Goal: Navigation & Orientation: Find specific page/section

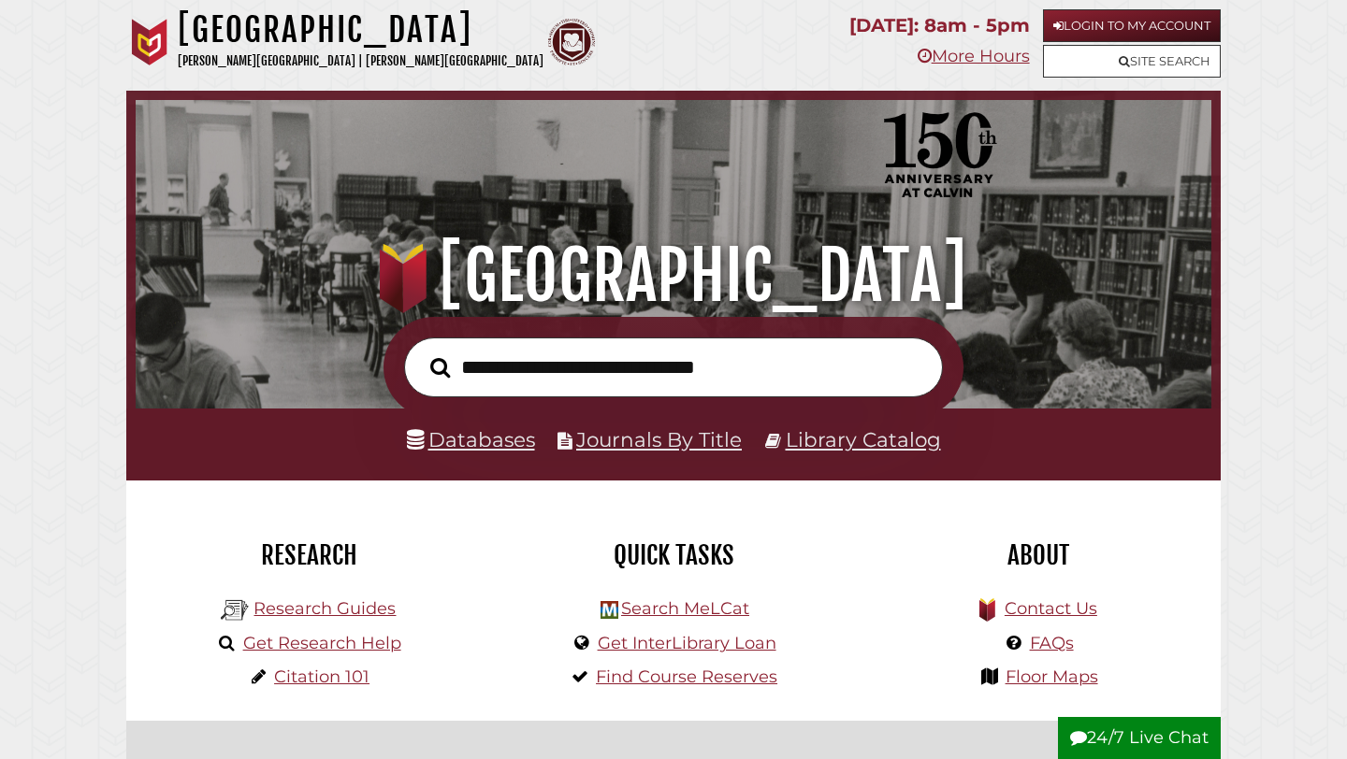
scroll to position [355, 1066]
click at [1101, 25] on link "Login to My Account" at bounding box center [1132, 25] width 178 height 33
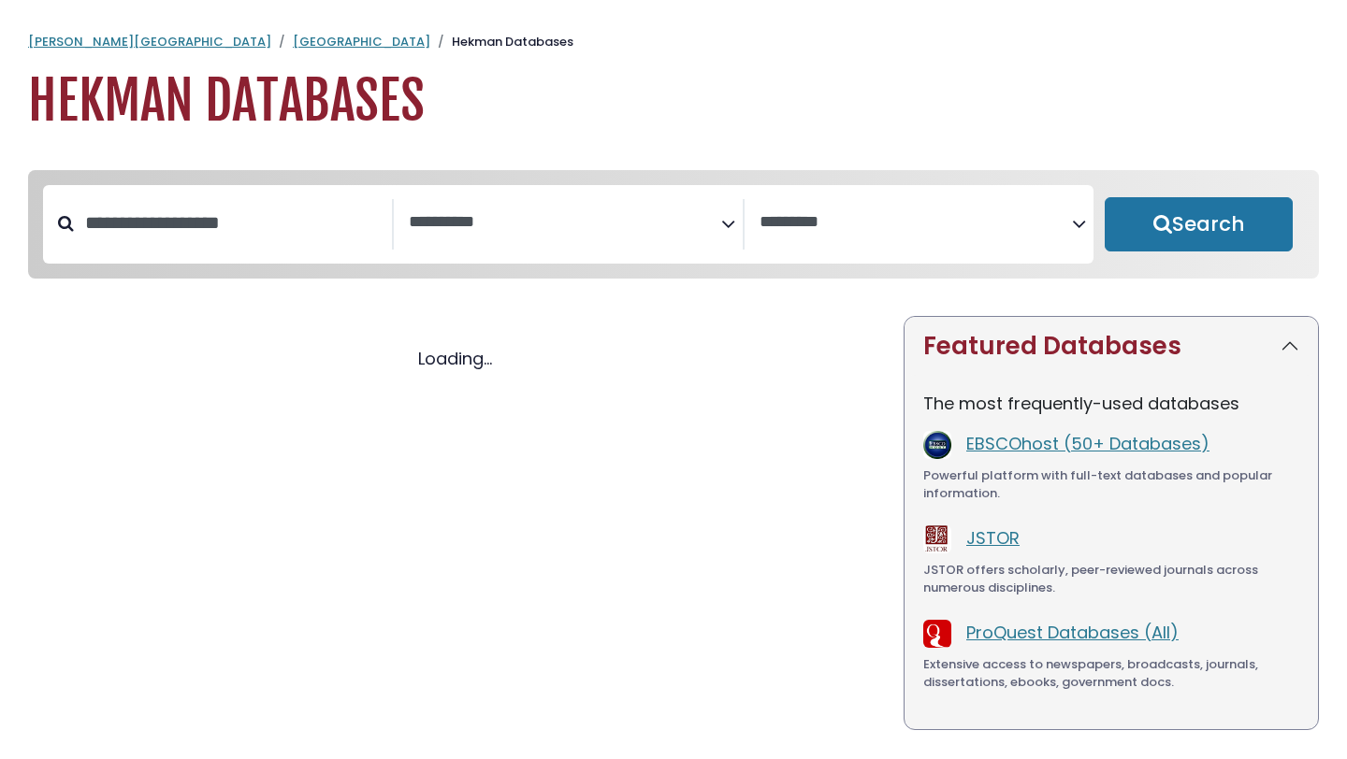
select select "Database Subject Filter"
select select "Database Vendors Filter"
select select "Database Subject Filter"
select select "Database Vendors Filter"
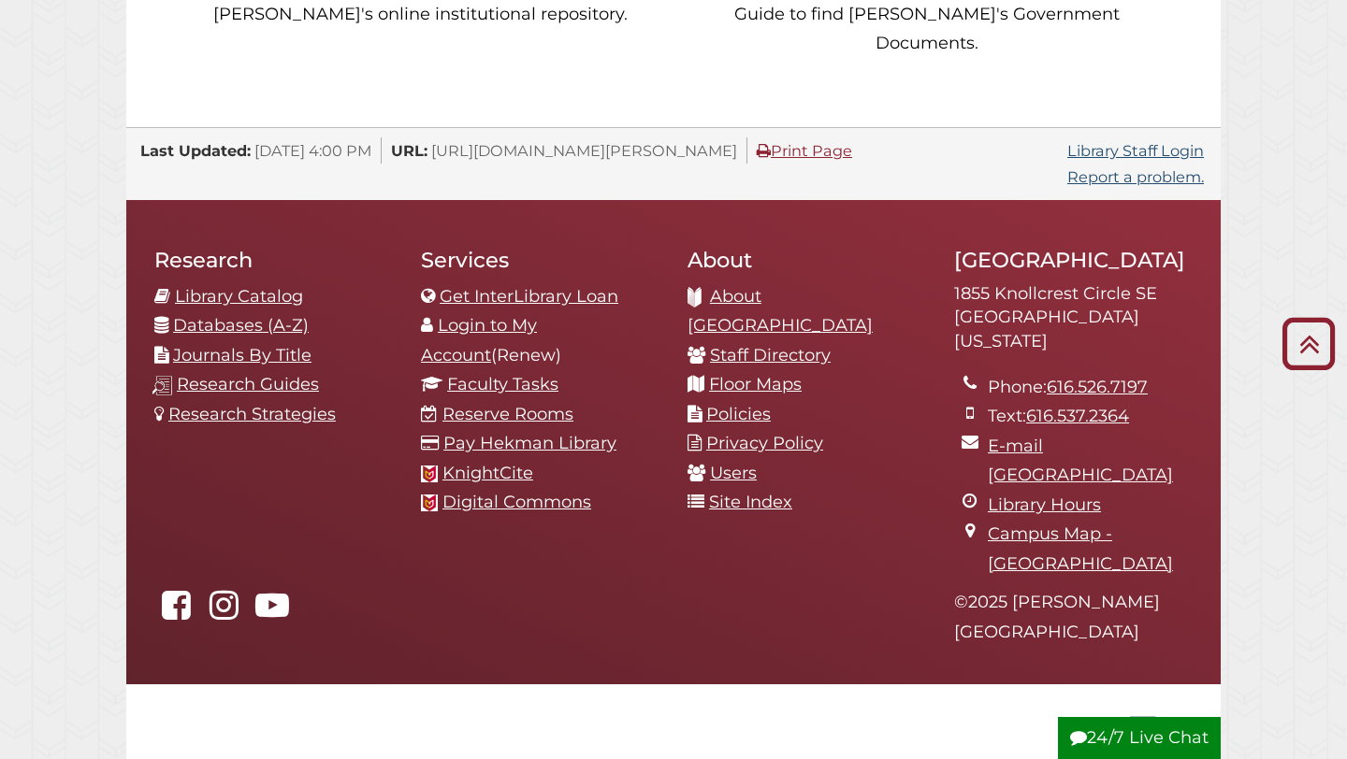
scroll to position [1946, 0]
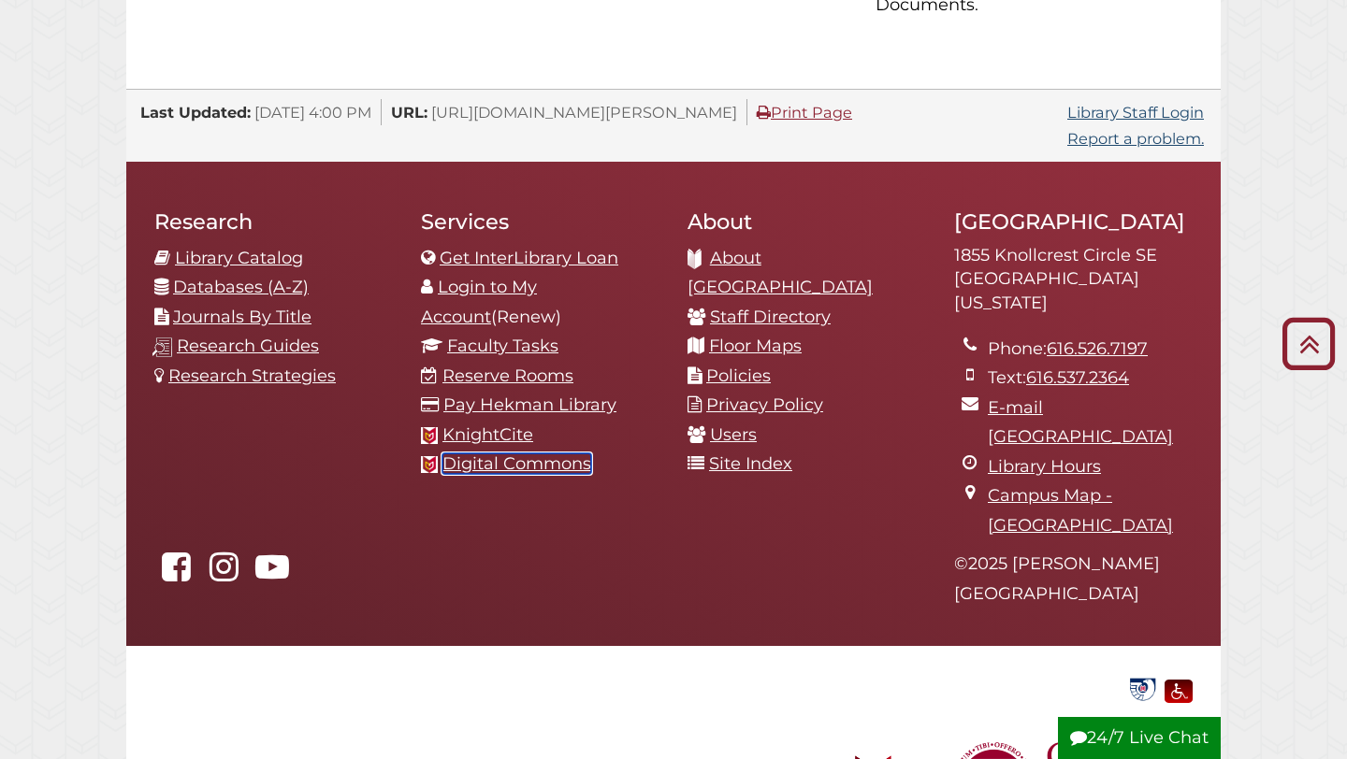
click at [559, 454] on link "Digital Commons" at bounding box center [516, 464] width 149 height 21
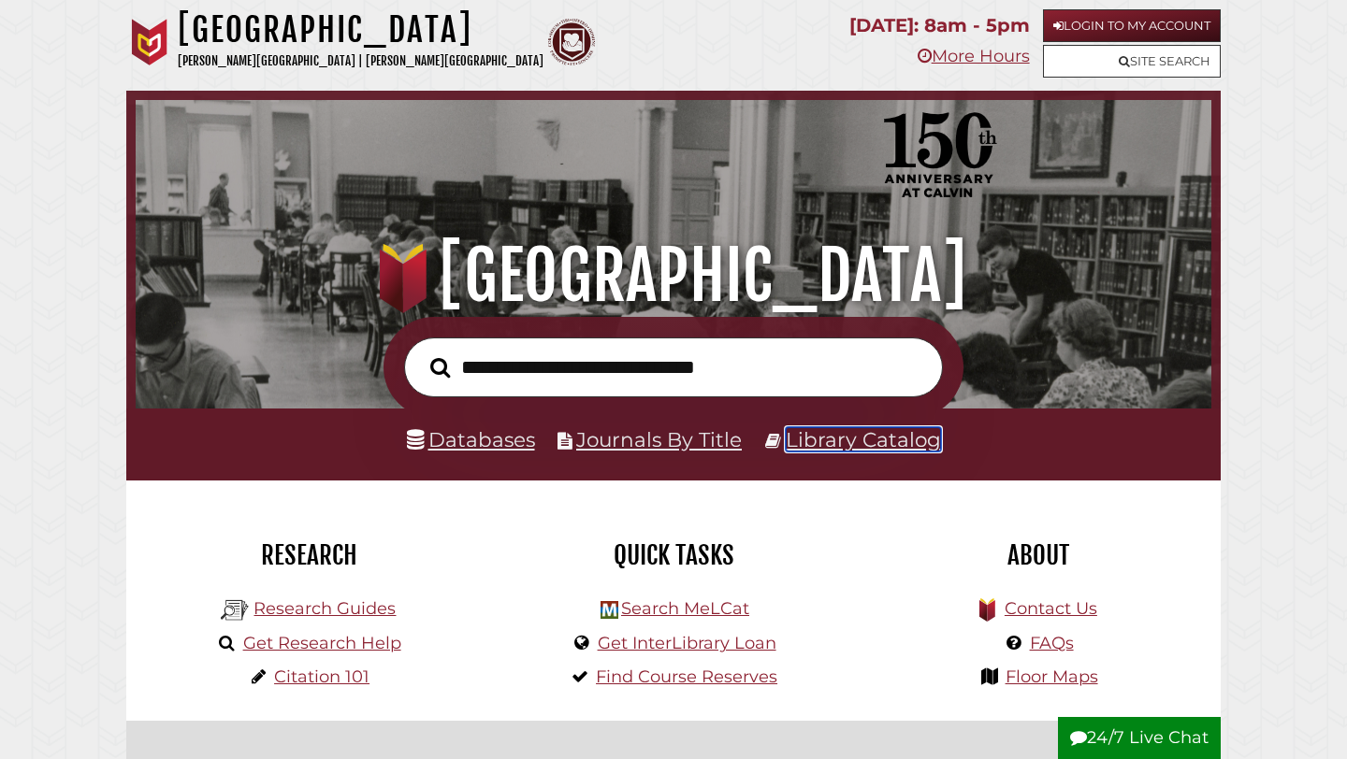
click at [827, 443] on link "Library Catalog" at bounding box center [863, 439] width 155 height 24
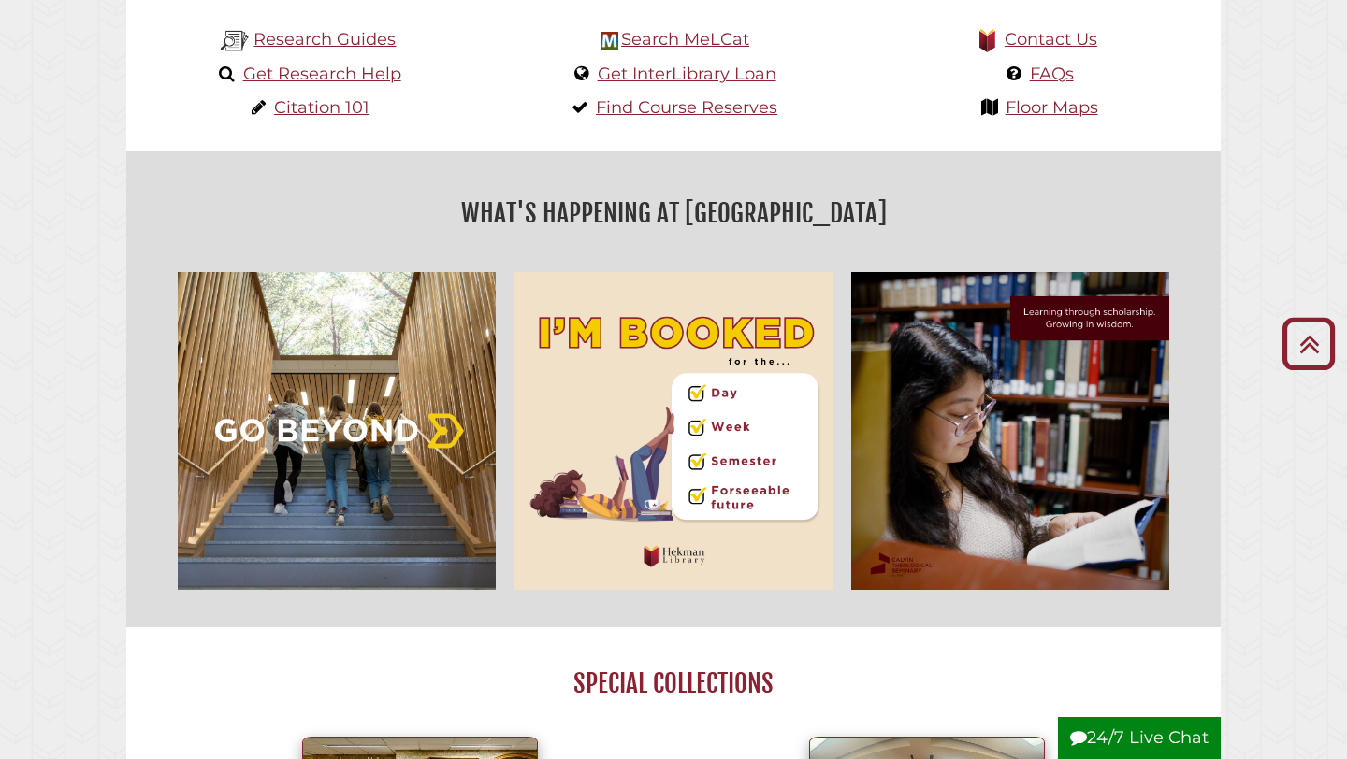
scroll to position [602, 0]
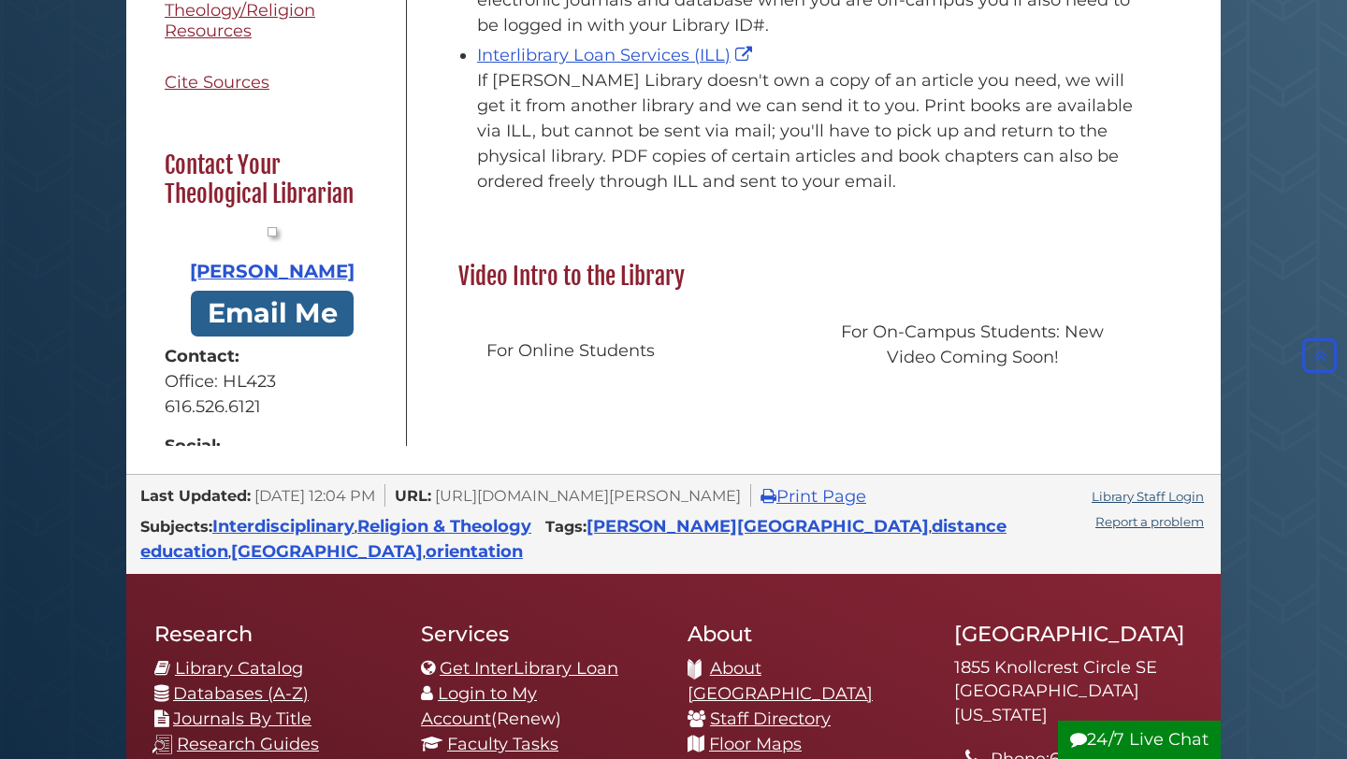
scroll to position [713, 0]
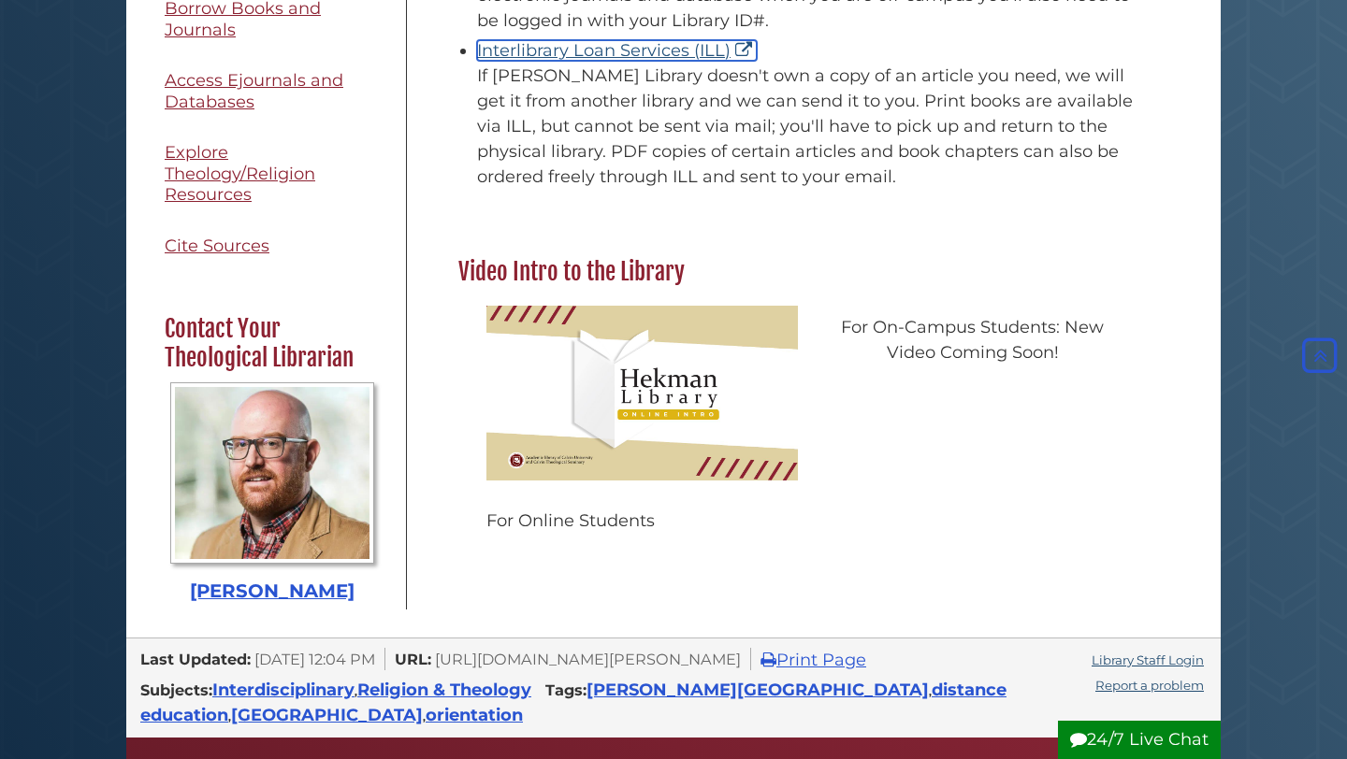
click at [683, 40] on link "Interlibrary Loan Services (ILL)" at bounding box center [617, 50] width 280 height 21
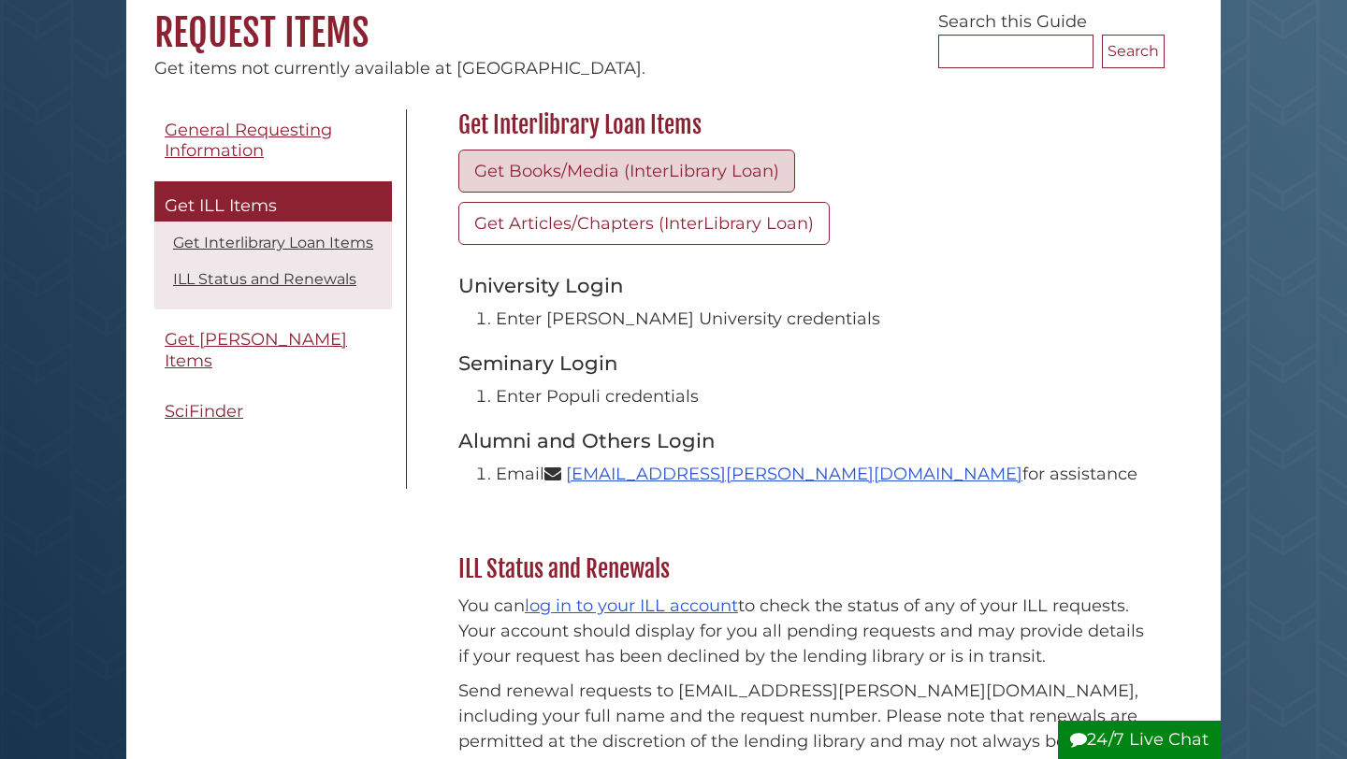
scroll to position [353, 0]
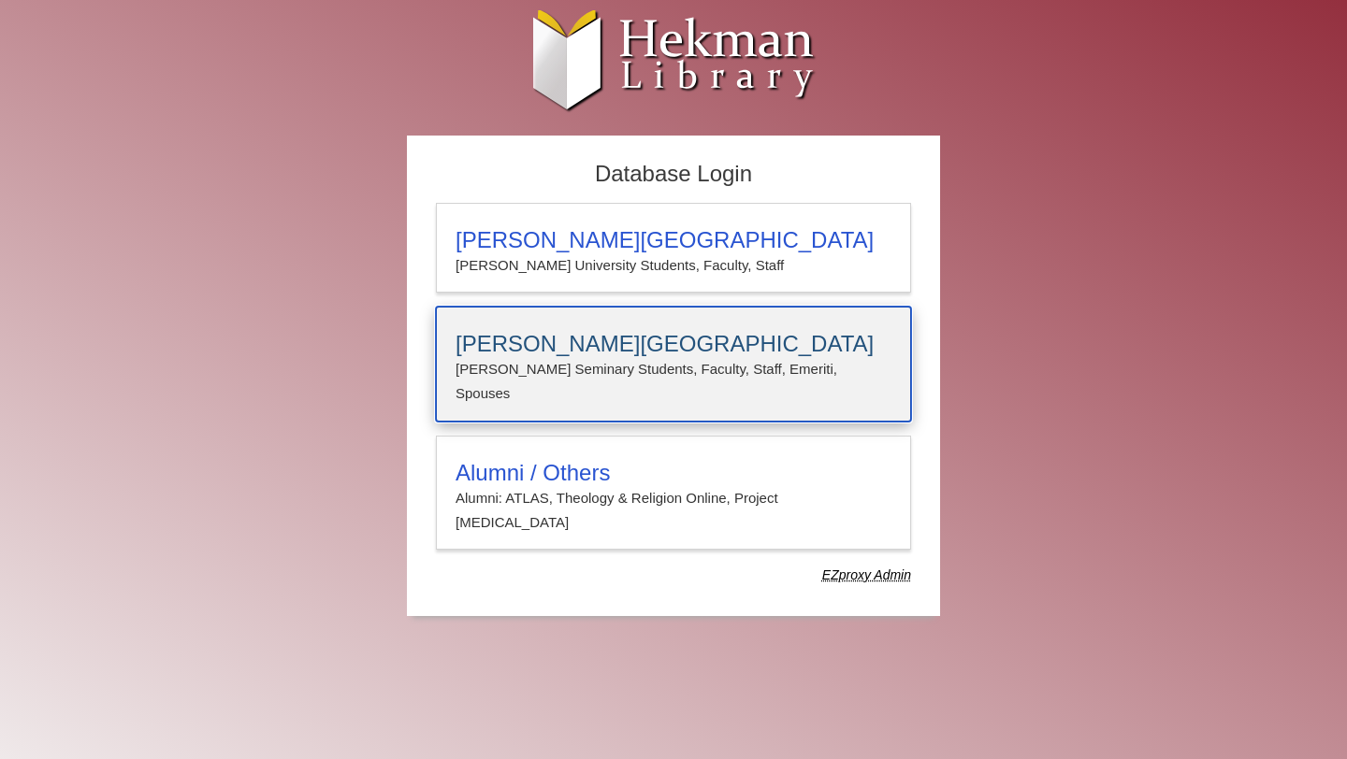
click at [600, 347] on h3 "[PERSON_NAME][GEOGRAPHIC_DATA]" at bounding box center [674, 344] width 436 height 26
